Goal: Navigation & Orientation: Find specific page/section

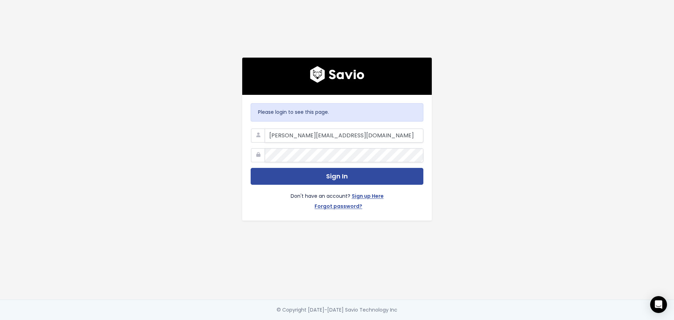
type input "[PERSON_NAME][EMAIL_ADDRESS][DOMAIN_NAME]"
click at [251, 168] on button "Sign In" at bounding box center [337, 176] width 173 height 17
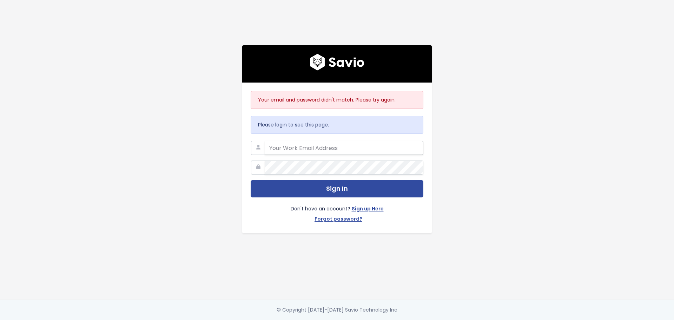
click at [307, 150] on input "email" at bounding box center [344, 148] width 159 height 14
type input "Stacey@judicatewest.com"
click at [251, 180] on button "Sign In" at bounding box center [337, 188] width 173 height 17
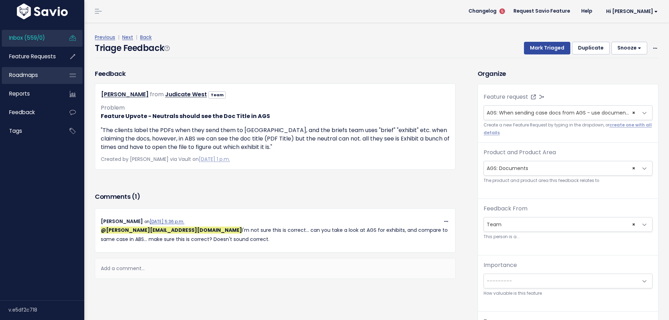
click at [30, 79] on link "Roadmaps" at bounding box center [30, 75] width 57 height 16
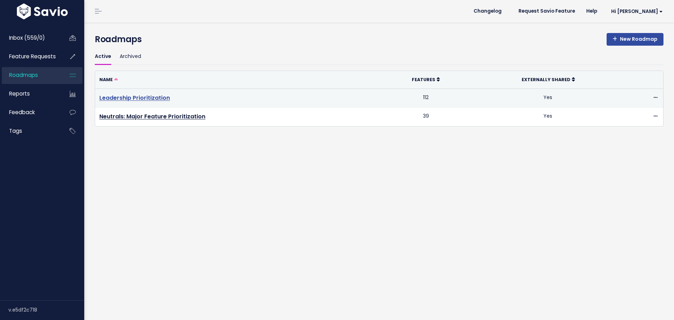
click at [134, 96] on link "Leadership Prioritization" at bounding box center [134, 98] width 71 height 8
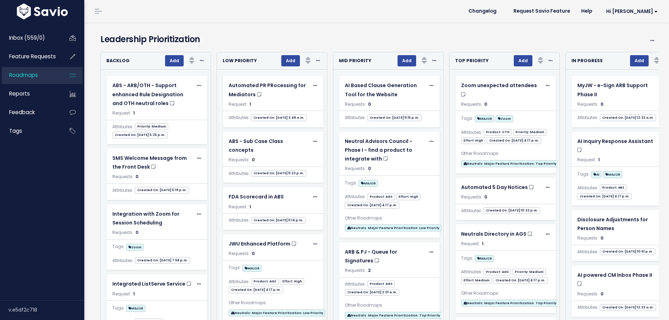
click at [29, 76] on span "Roadmaps" at bounding box center [23, 74] width 29 height 7
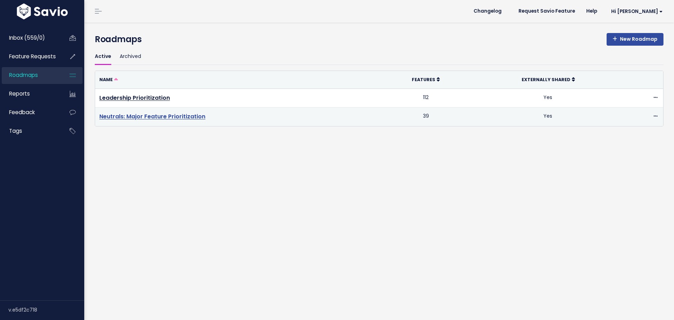
click at [180, 115] on link "Neutrals: Major Feature Prioritization" at bounding box center [152, 116] width 106 height 8
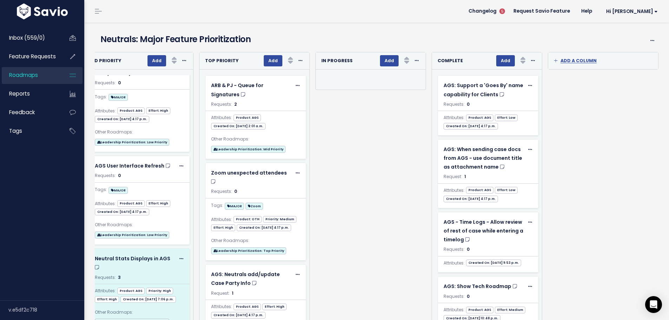
scroll to position [38, 0]
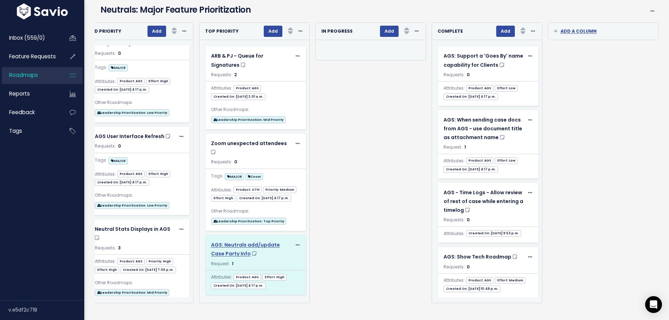
click at [232, 241] on span "AGS: Neutrals add/update Case Party Info" at bounding box center [245, 249] width 69 height 16
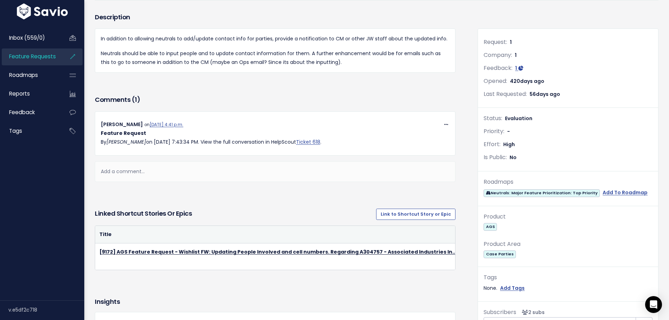
scroll to position [105, 0]
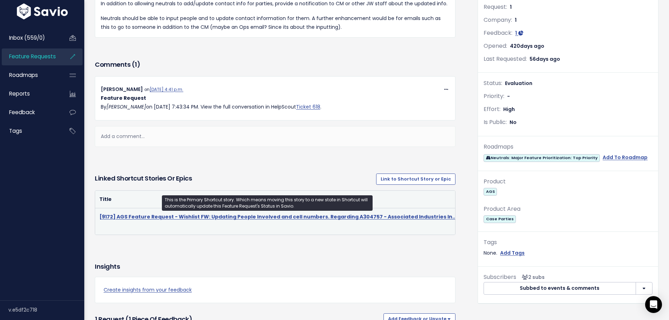
click at [290, 217] on link "[9172] AGS Feature Request - Wishlist FW: Updating People Involved and cell num…" at bounding box center [277, 216] width 357 height 7
